Goal: Task Accomplishment & Management: Use online tool/utility

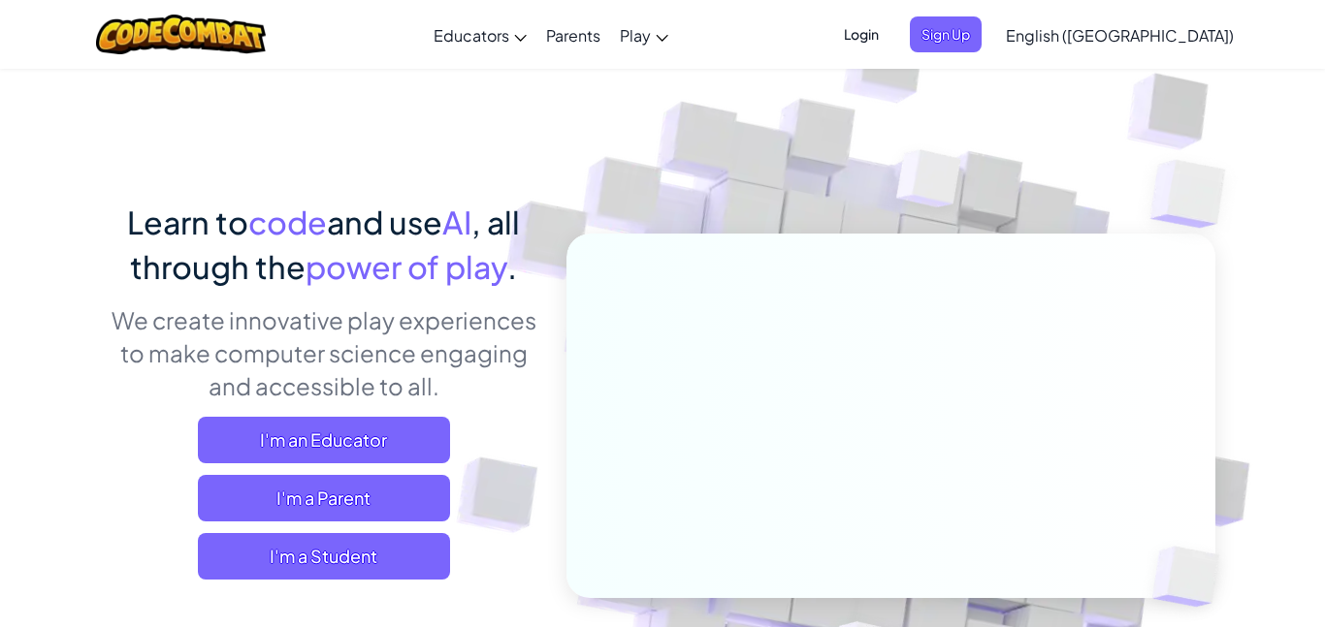
scroll to position [31, 0]
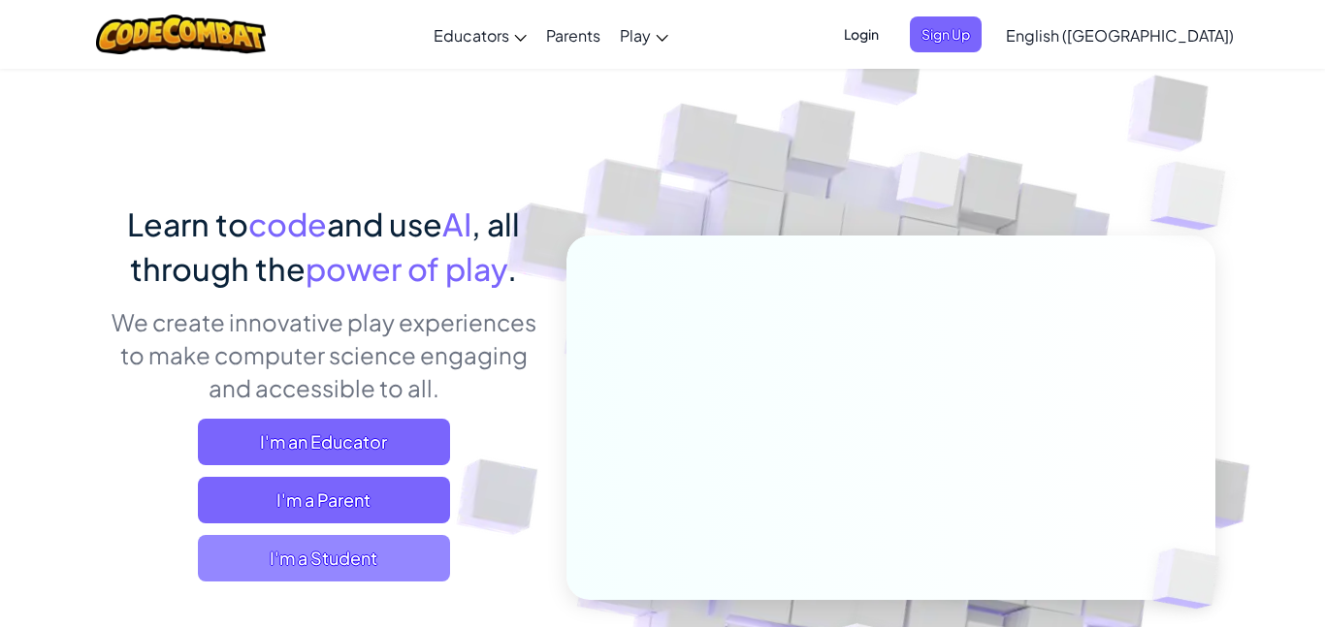
click at [331, 567] on span "I'm a Student" at bounding box center [324, 558] width 252 height 47
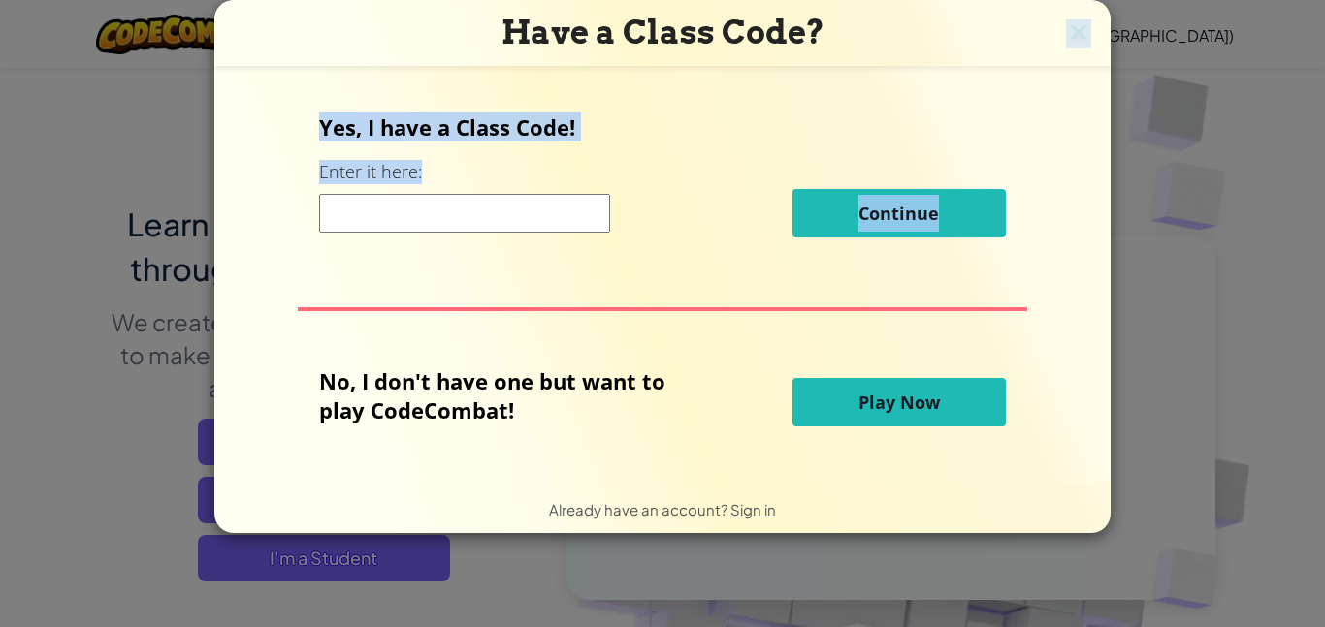
drag, startPoint x: 1091, startPoint y: 29, endPoint x: 677, endPoint y: 283, distance: 485.8
click at [677, 283] on div "Have a Class Code? Yes, I have a Class Code! Enter it here: Continue No, I don'…" at bounding box center [662, 266] width 896 height 533
click at [876, 397] on span "Play Now" at bounding box center [898, 402] width 81 height 23
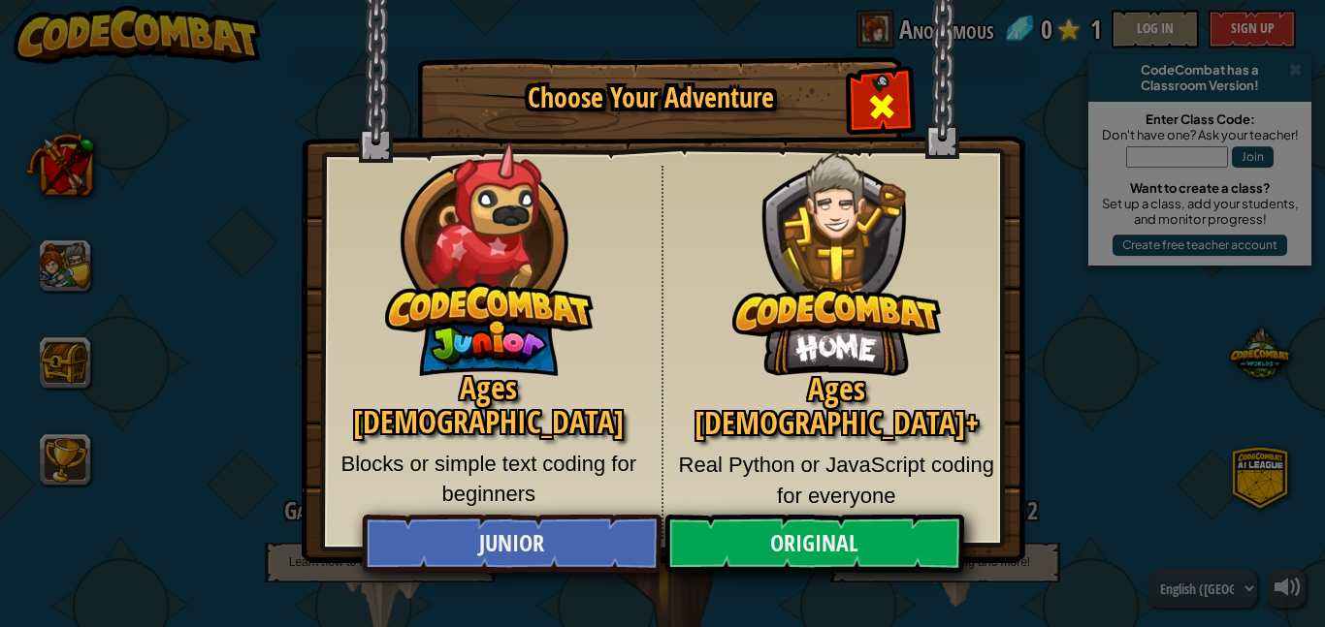
click at [880, 112] on span "Close modal" at bounding box center [881, 106] width 31 height 31
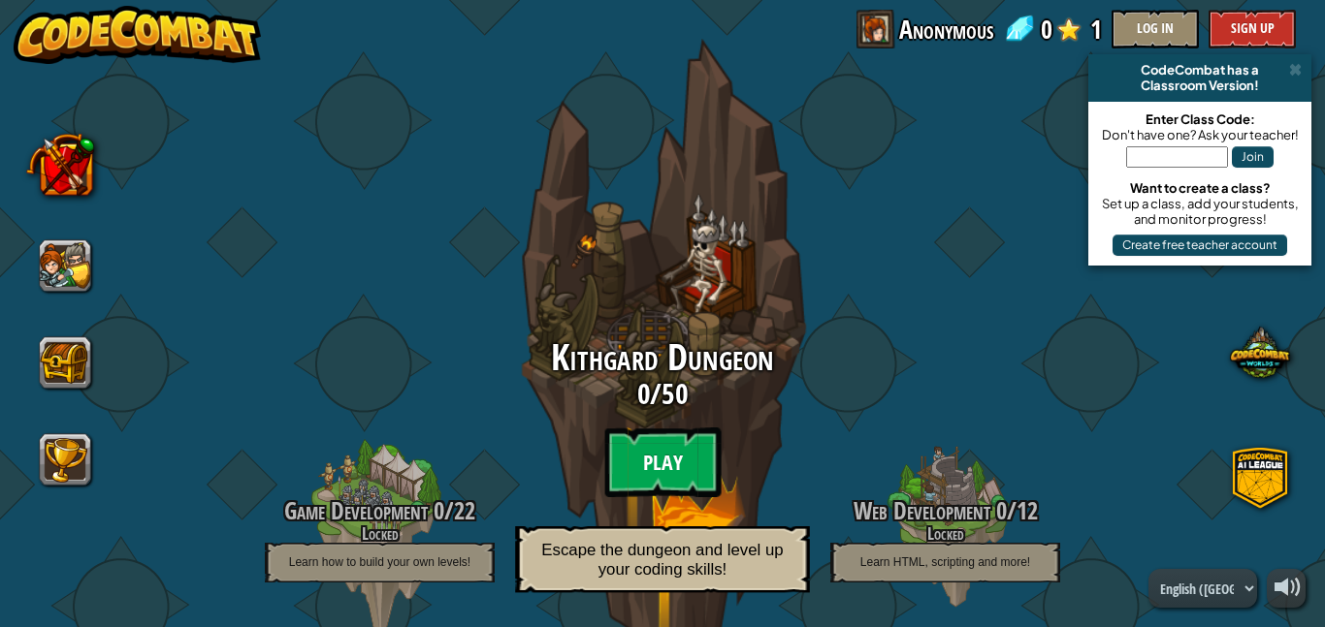
click at [693, 463] on btn "Play" at bounding box center [662, 463] width 116 height 70
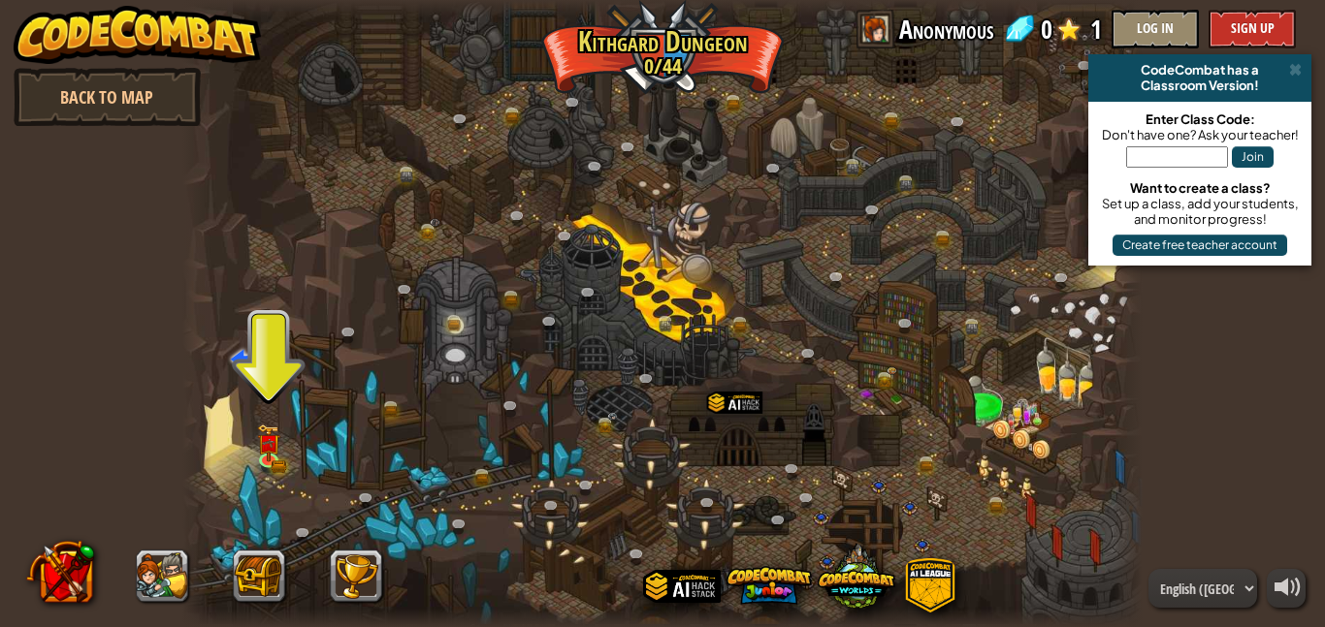
click at [418, 438] on div at bounding box center [662, 313] width 960 height 627
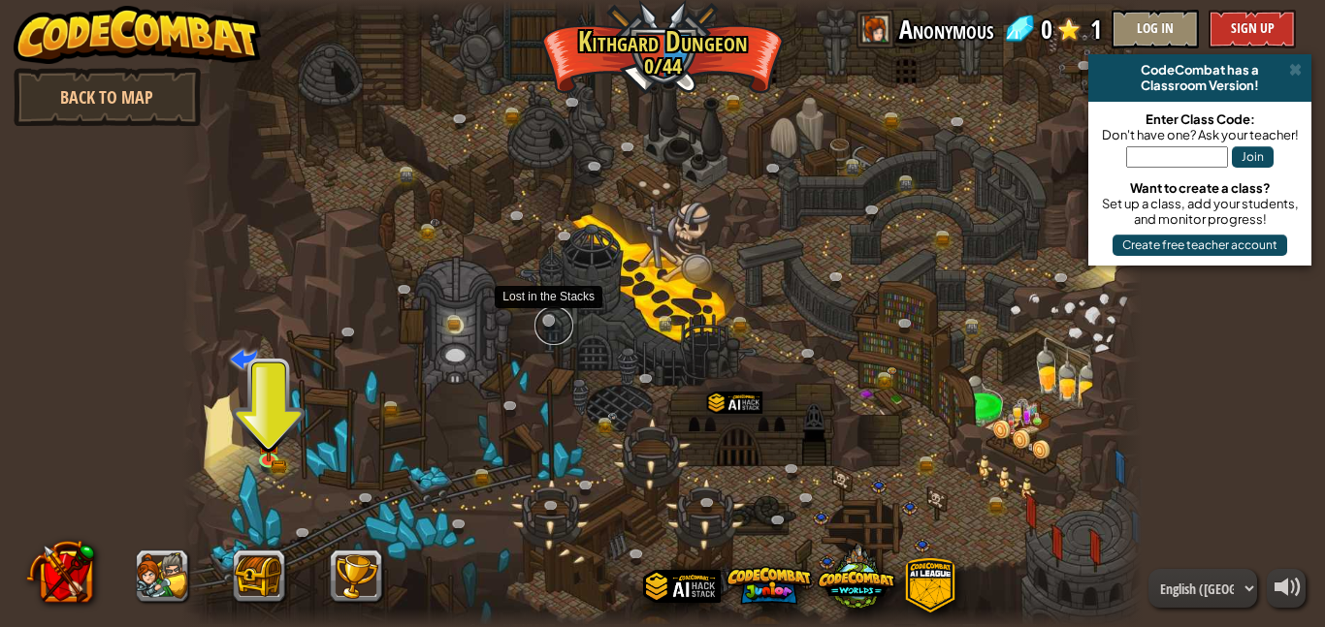
click at [561, 329] on link at bounding box center [553, 325] width 39 height 39
